Goal: Check status: Check status

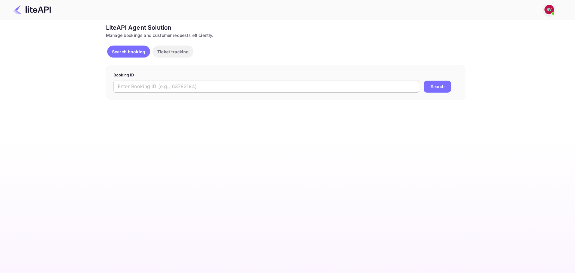
click at [232, 91] on input "text" at bounding box center [267, 87] width 306 height 12
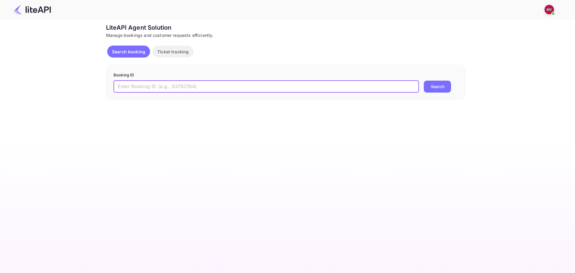
paste input "ya_NS8tCH"
type input "ya_NS8tCH"
click at [424, 81] on button "Search" at bounding box center [437, 87] width 27 height 12
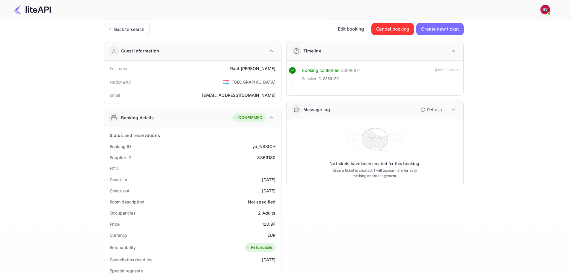
click at [266, 159] on div "8869180" at bounding box center [266, 157] width 18 height 6
click at [267, 159] on div "8869180" at bounding box center [266, 157] width 18 height 6
copy div "8869180"
click at [269, 158] on div "8869180" at bounding box center [266, 157] width 18 height 6
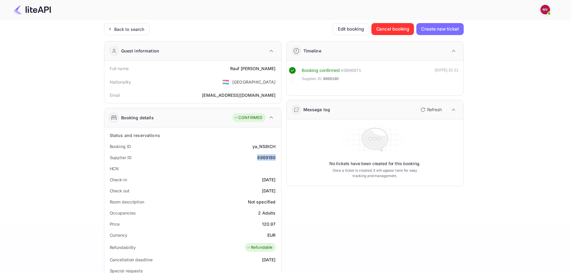
copy div "8869180"
click at [267, 159] on div "8869180" at bounding box center [266, 157] width 18 height 6
click at [126, 29] on div "Back to search" at bounding box center [129, 29] width 30 height 6
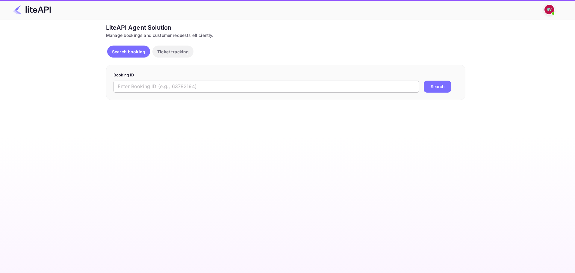
click at [235, 88] on input "text" at bounding box center [267, 87] width 306 height 12
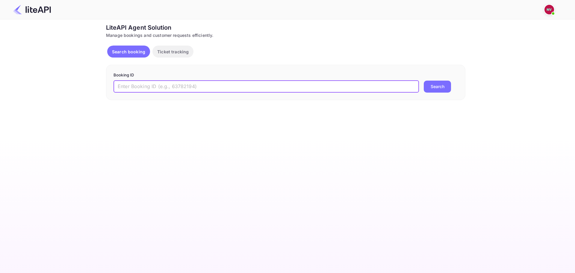
paste input "81sgJD96s"
type input "81sgJD96s"
click at [424, 81] on button "Search" at bounding box center [437, 87] width 27 height 12
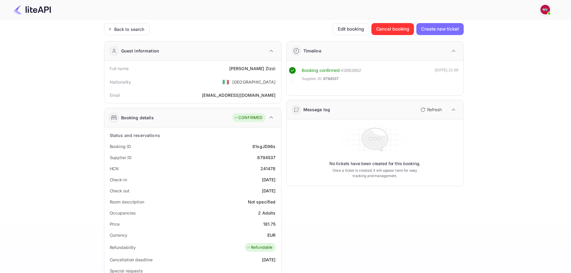
click at [269, 156] on div "8794537" at bounding box center [266, 157] width 18 height 6
copy div "8794537"
